Goal: Check status: Check status

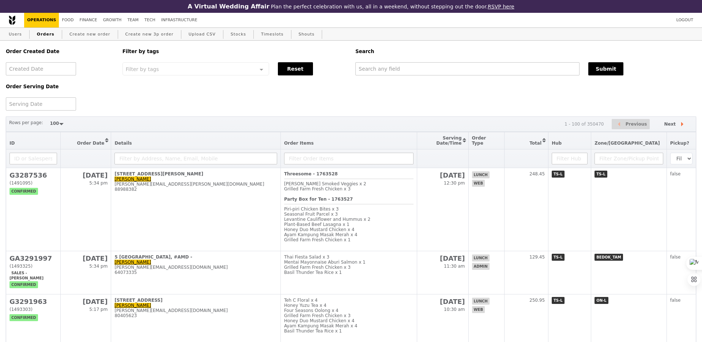
select select "100"
click at [373, 70] on input "text" at bounding box center [467, 68] width 224 height 13
paste input "GA3291906"
type input "GA3291906"
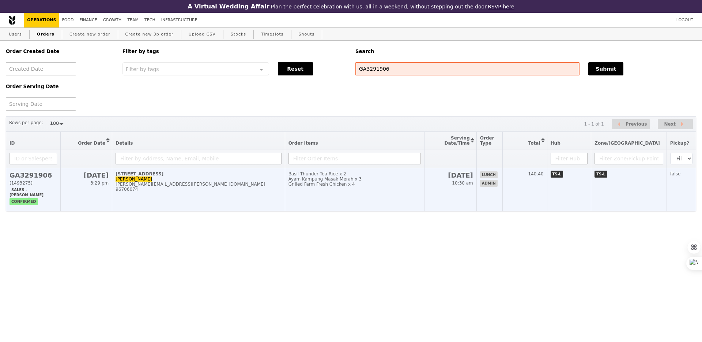
click at [386, 192] on td "Basil Thunder Tea Rice x 2 Ayam Kampung Masak Merah x 3 Grilled Farm Fresh Chic…" at bounding box center [354, 189] width 139 height 43
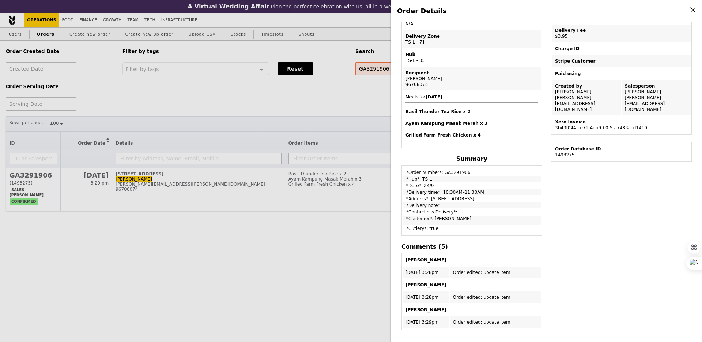
scroll to position [99, 0]
